Goal: Information Seeking & Learning: Learn about a topic

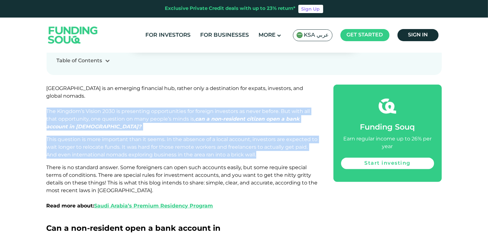
drag, startPoint x: 0, startPoint y: 0, endPoint x: 84, endPoint y: 84, distance: 119.0
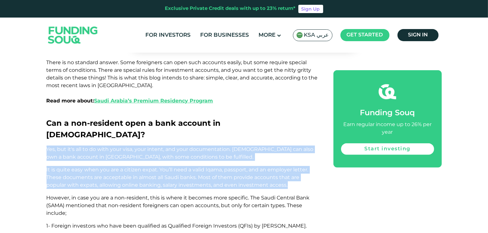
drag, startPoint x: 80, startPoint y: 111, endPoint x: 77, endPoint y: 133, distance: 21.9
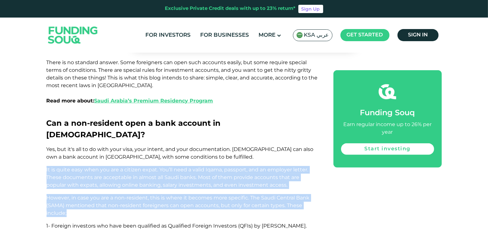
drag, startPoint x: 77, startPoint y: 133, endPoint x: 77, endPoint y: 178, distance: 44.6
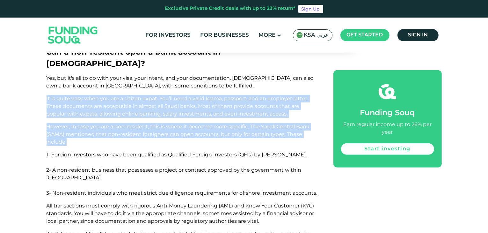
scroll to position [464, 0]
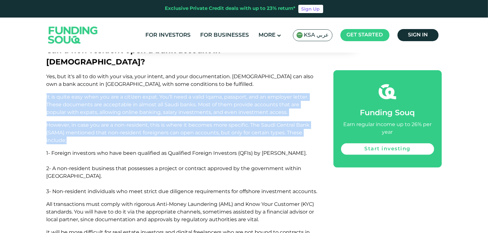
click at [106, 121] on p "However, in case you are a non-resident, this is where it becomes more specific…" at bounding box center [183, 132] width 273 height 23
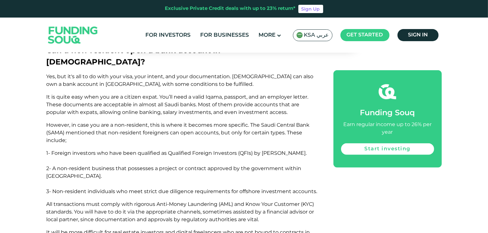
click at [106, 121] on p "However, in case you are a non-resident, this is where it becomes more specific…" at bounding box center [183, 132] width 273 height 23
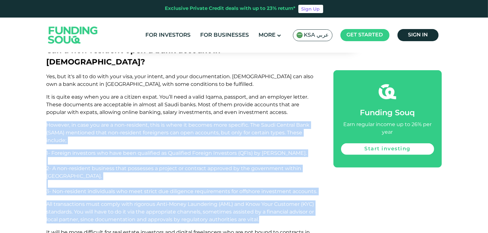
drag, startPoint x: 106, startPoint y: 108, endPoint x: 92, endPoint y: 170, distance: 62.7
click at [92, 201] on span "All transactions must comply with rigorous Anti-Money Laundering (AML) and Know…" at bounding box center [181, 211] width 268 height 21
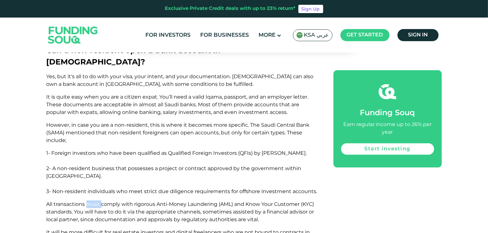
click at [92, 201] on span "All transactions must comply with rigorous Anti-Money Laundering (AML) and Know…" at bounding box center [181, 211] width 268 height 21
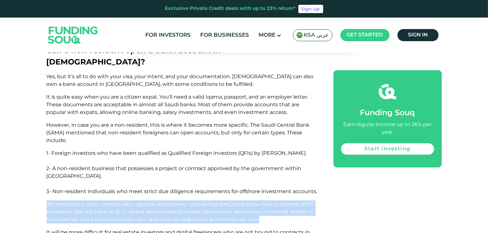
click at [92, 201] on span "All transactions must comply with rigorous Anti-Money Laundering (AML) and Know…" at bounding box center [181, 211] width 268 height 21
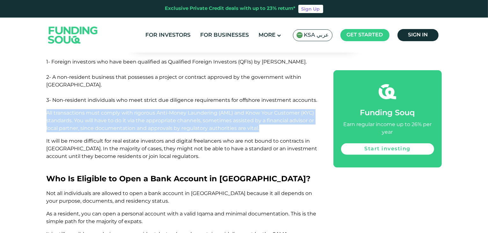
scroll to position [561, 0]
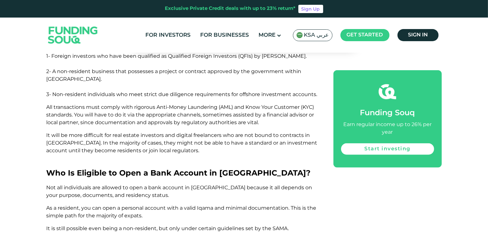
click at [106, 159] on p at bounding box center [183, 163] width 273 height 8
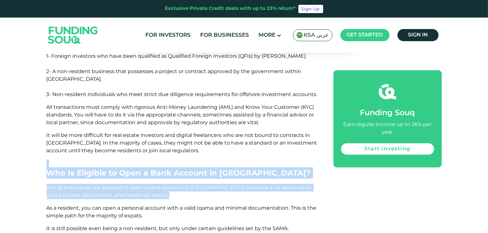
drag, startPoint x: 106, startPoint y: 130, endPoint x: 104, endPoint y: 158, distance: 28.1
click at [104, 184] on span "Not all individuals are allowed to open a bank account in [GEOGRAPHIC_DATA] bec…" at bounding box center [180, 191] width 266 height 14
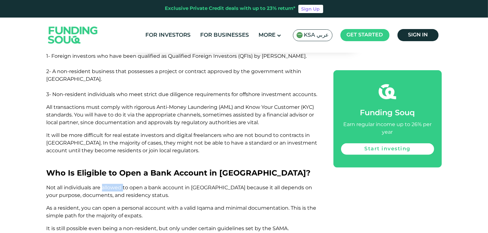
click at [104, 184] on span "Not all individuals are allowed to open a bank account in [GEOGRAPHIC_DATA] bec…" at bounding box center [180, 191] width 266 height 14
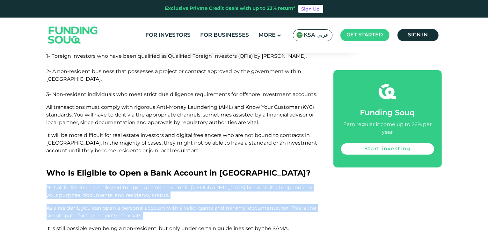
drag, startPoint x: 104, startPoint y: 158, endPoint x: 104, endPoint y: 184, distance: 25.2
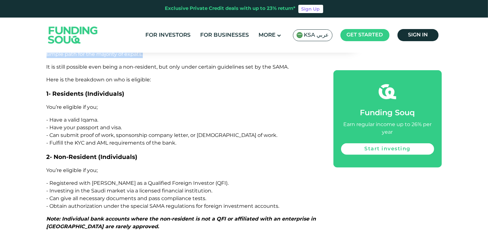
scroll to position [723, 0]
click at [112, 179] on span "- Registered with [PERSON_NAME] as a Qualified Foreign Investor (QFI)." at bounding box center [138, 182] width 182 height 6
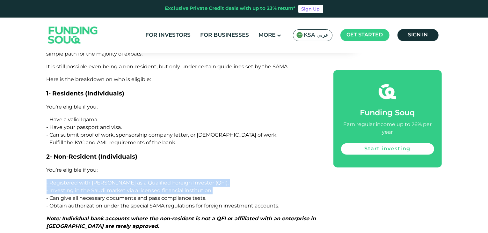
drag, startPoint x: 112, startPoint y: 152, endPoint x: 112, endPoint y: 157, distance: 4.8
click at [112, 187] on span "- Investing in the Saudi market via a licensed financial institution." at bounding box center [130, 190] width 166 height 6
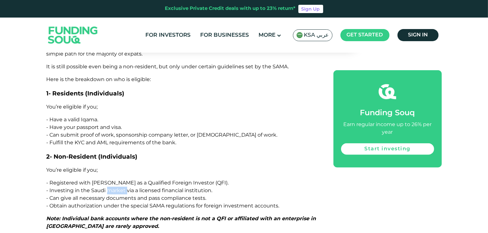
click at [112, 187] on span "- Investing in the Saudi market via a licensed financial institution." at bounding box center [130, 190] width 166 height 6
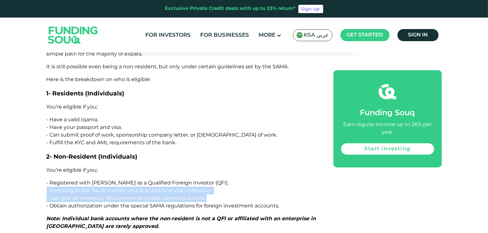
drag, startPoint x: 112, startPoint y: 157, endPoint x: 111, endPoint y: 167, distance: 10.5
click at [111, 195] on span "- Can give all necessary documents and pass compliance tests." at bounding box center [127, 198] width 160 height 6
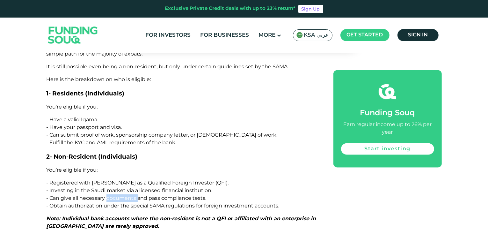
click at [111, 195] on span "- Can give all necessary documents and pass compliance tests." at bounding box center [127, 198] width 160 height 6
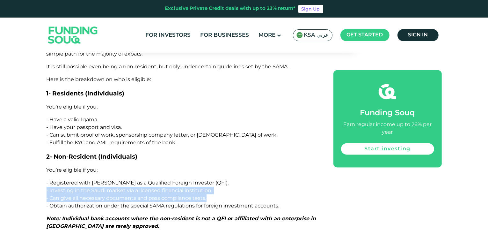
drag, startPoint x: 111, startPoint y: 167, endPoint x: 113, endPoint y: 157, distance: 10.8
click at [113, 187] on span "- Investing in the Saudi market via a licensed financial institution." at bounding box center [130, 190] width 166 height 6
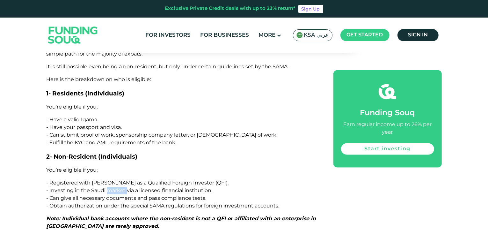
click at [113, 187] on span "- Investing in the Saudi market via a licensed financial institution." at bounding box center [130, 190] width 166 height 6
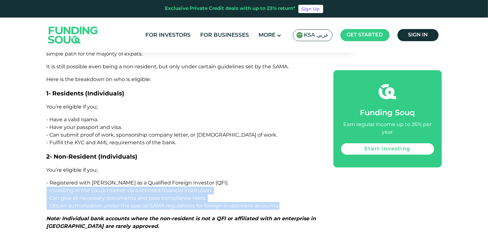
drag, startPoint x: 113, startPoint y: 157, endPoint x: 111, endPoint y: 174, distance: 17.4
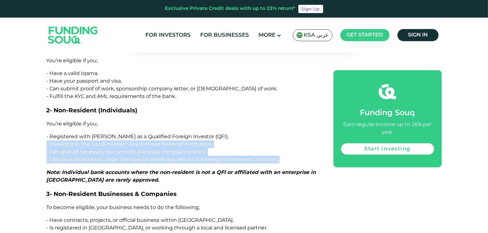
scroll to position [770, 0]
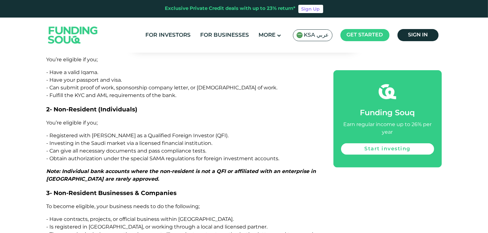
click at [115, 168] on span "Note: Individual bank accounts where the non-resident is not a QFI or affiliate…" at bounding box center [182, 175] width 270 height 14
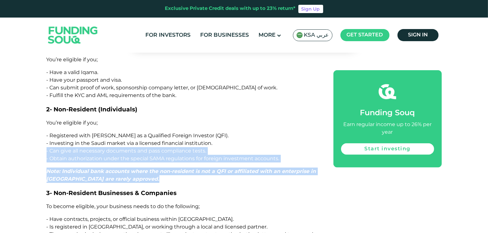
drag, startPoint x: 115, startPoint y: 149, endPoint x: 124, endPoint y: 122, distance: 28.0
click at [124, 148] on span "- Can give all necessary documents and pass compliance tests." at bounding box center [127, 151] width 160 height 6
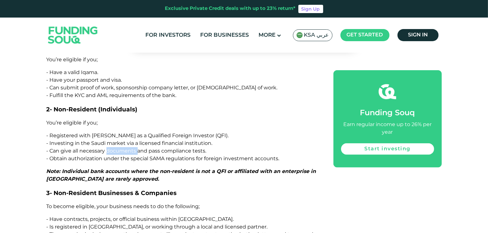
click at [124, 148] on span "- Can give all necessary documents and pass compliance tests." at bounding box center [127, 151] width 160 height 6
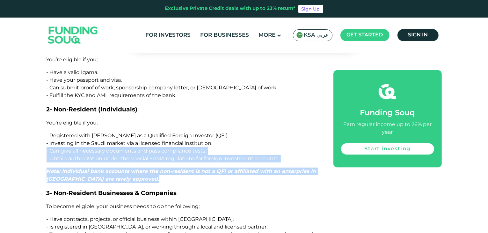
drag, startPoint x: 124, startPoint y: 122, endPoint x: 121, endPoint y: 139, distance: 17.5
click at [121, 168] on span "Note: Individual bank accounts where the non-resident is not a QFI or affiliate…" at bounding box center [182, 175] width 270 height 14
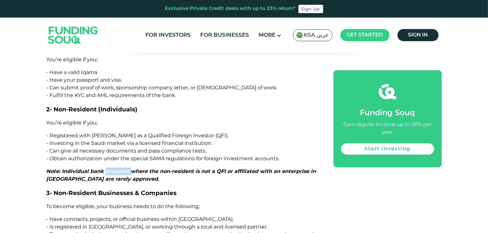
click at [121, 168] on span "Note: Individual bank accounts where the non-resident is not a QFI or affiliate…" at bounding box center [182, 175] width 270 height 14
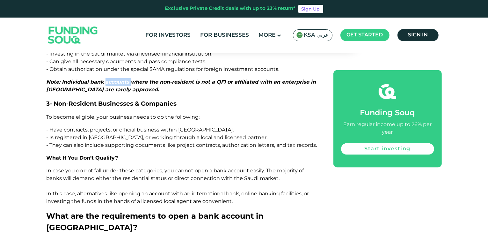
scroll to position [864, 0]
